Goal: Ask a question

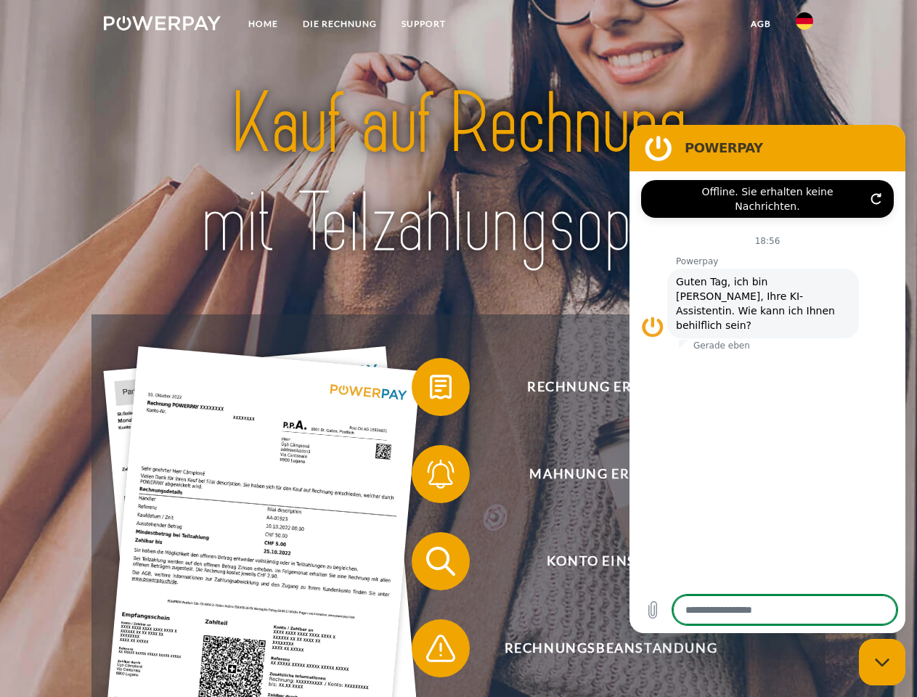
click at [162, 25] on img at bounding box center [162, 23] width 117 height 15
click at [804, 25] on img at bounding box center [804, 20] width 17 height 17
click at [760, 24] on link "agb" at bounding box center [760, 24] width 45 height 26
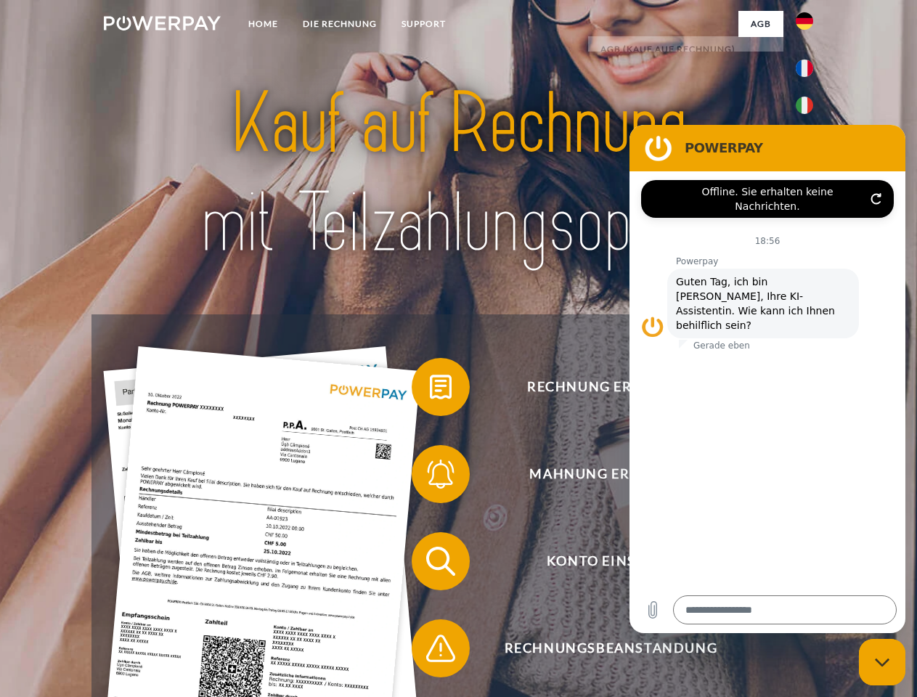
click at [430, 390] on span at bounding box center [419, 387] width 73 height 73
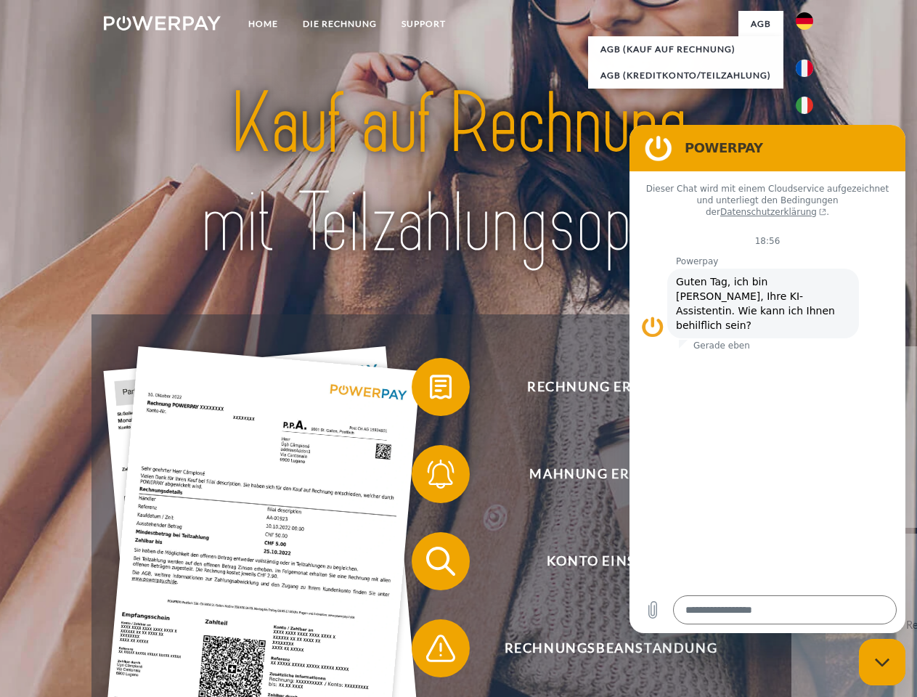
click at [430, 477] on span at bounding box center [419, 474] width 73 height 73
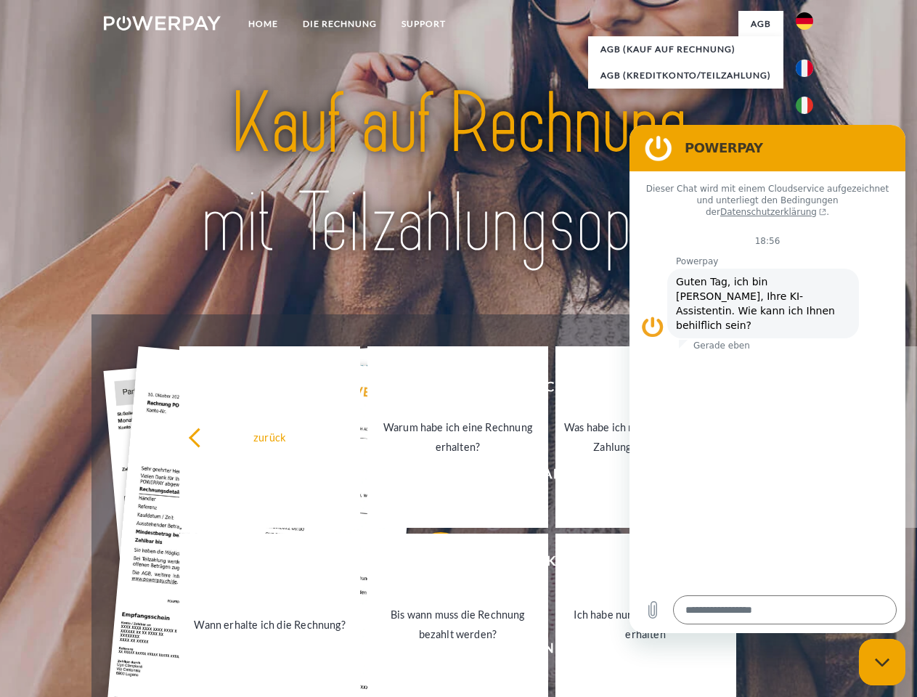
click at [430, 564] on link "Bis wann muss die Rechnung bezahlt werden?" at bounding box center [457, 624] width 181 height 181
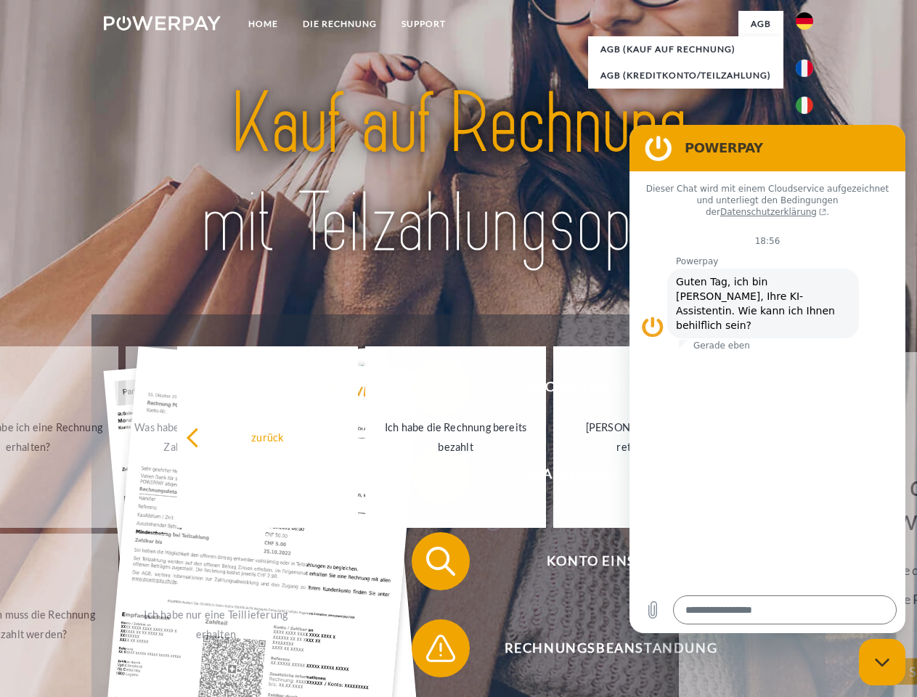
click at [430, 651] on span at bounding box center [419, 648] width 73 height 73
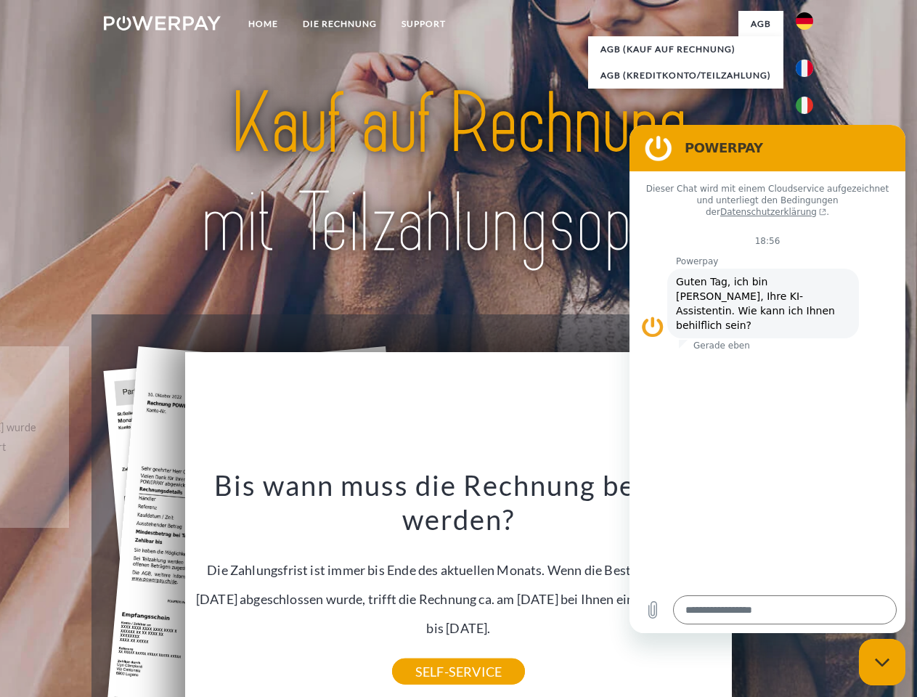
click at [882, 662] on icon "Messaging-Fenster schließen" at bounding box center [882, 662] width 15 height 9
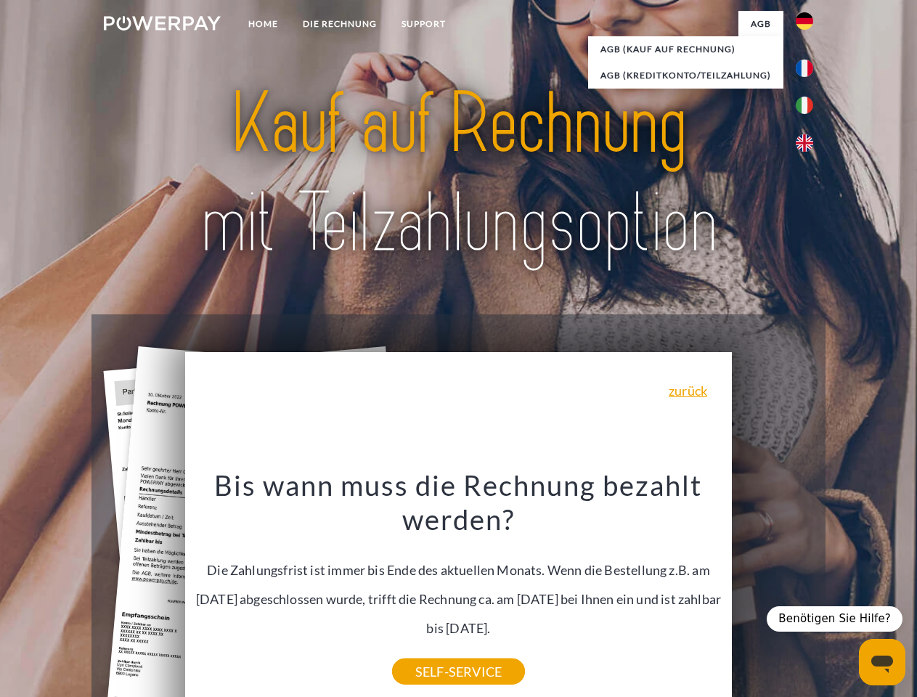
type textarea "*"
